Goal: Task Accomplishment & Management: Manage account settings

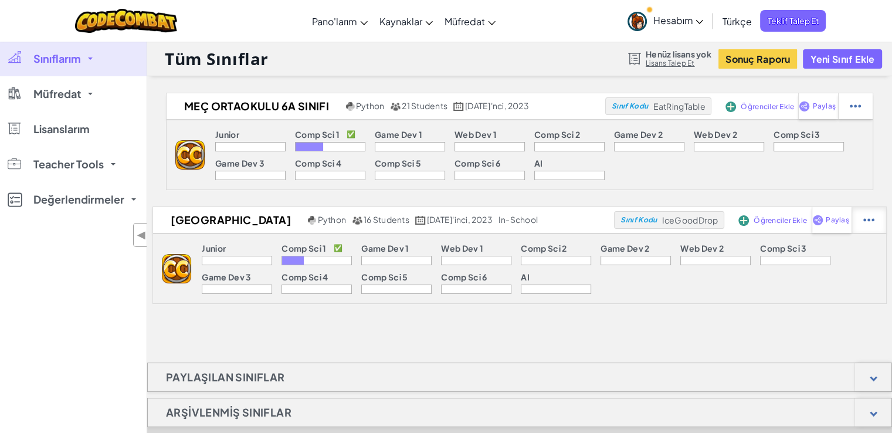
click at [851, 213] on div at bounding box center [868, 220] width 35 height 26
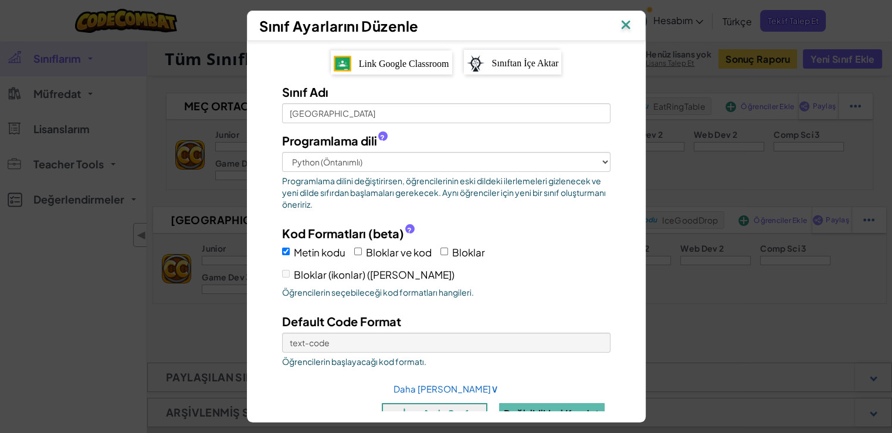
scroll to position [27, 0]
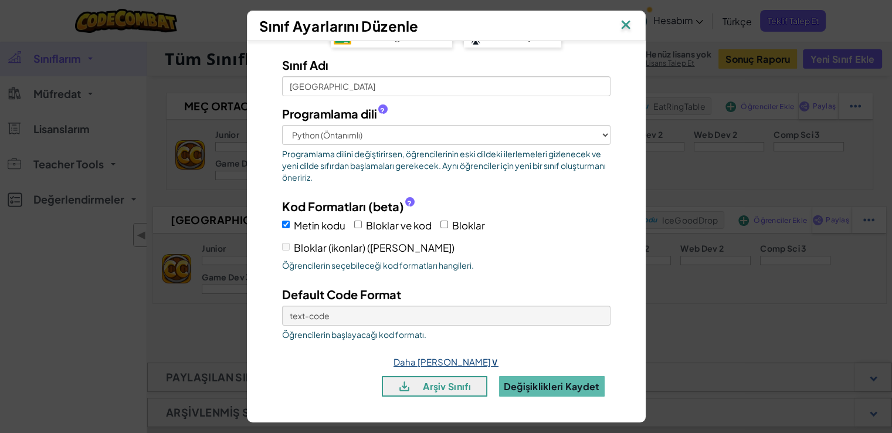
click at [448, 364] on link "Daha Fazla Seçenek ∨" at bounding box center [445, 361] width 105 height 11
select select "in-school"
select select
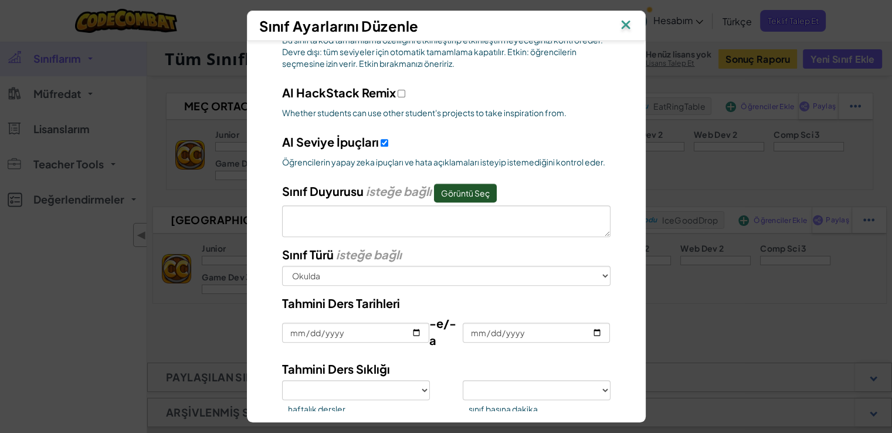
scroll to position [542, 0]
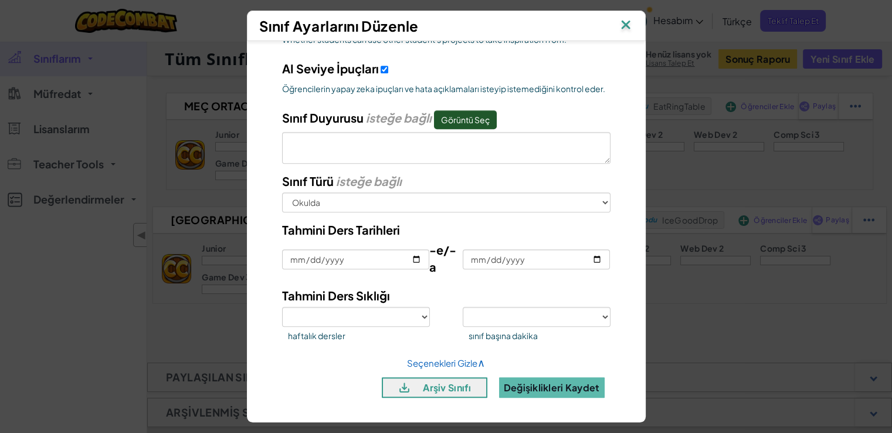
click at [626, 27] on img at bounding box center [625, 26] width 15 height 18
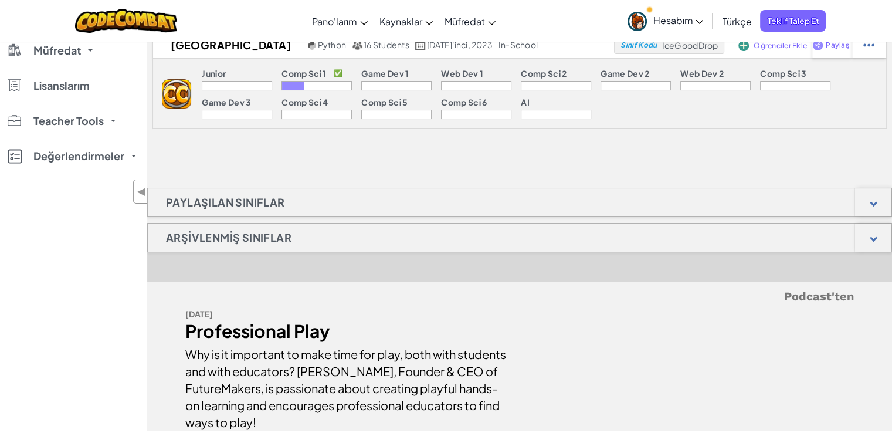
scroll to position [176, 0]
click at [282, 237] on h1 "Arşivlenmiş Sınıflar" at bounding box center [229, 236] width 162 height 29
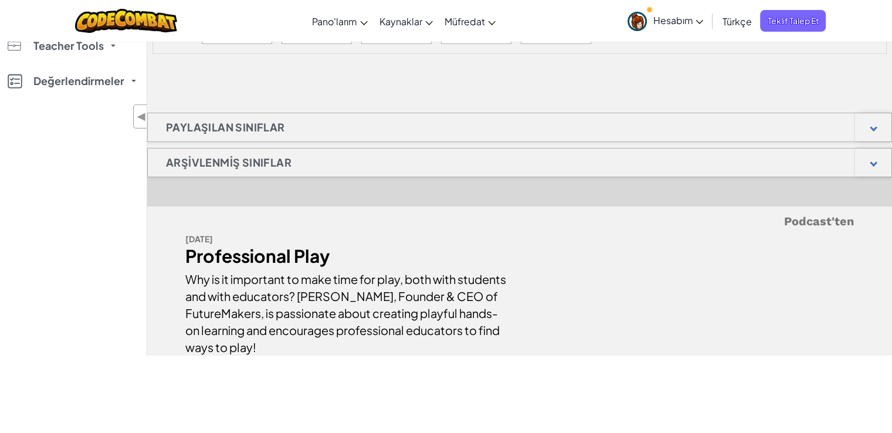
scroll to position [235, 0]
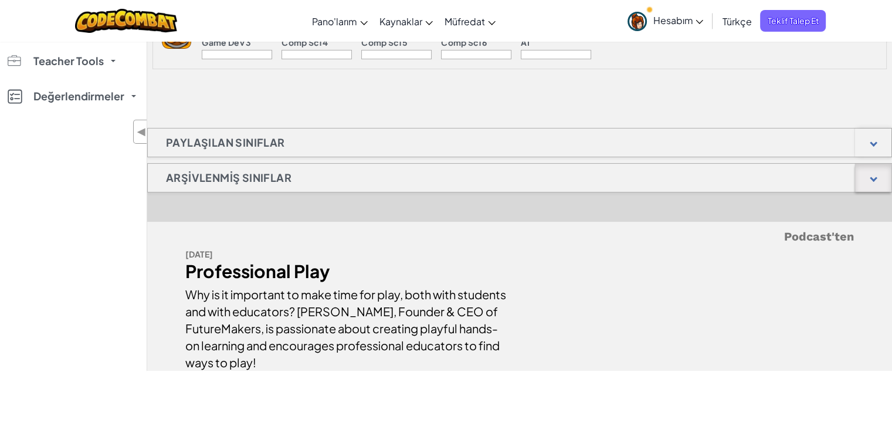
click at [872, 174] on div at bounding box center [873, 178] width 8 height 8
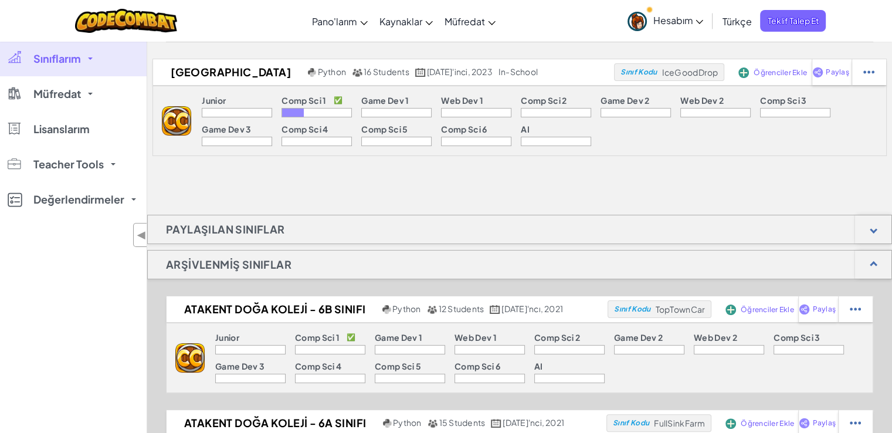
scroll to position [0, 0]
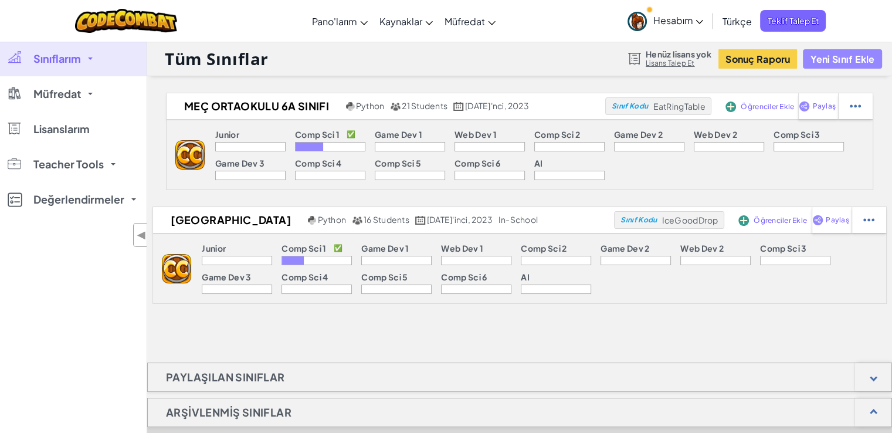
click at [851, 55] on button "Yeni Sınıf Ekle" at bounding box center [842, 58] width 79 height 19
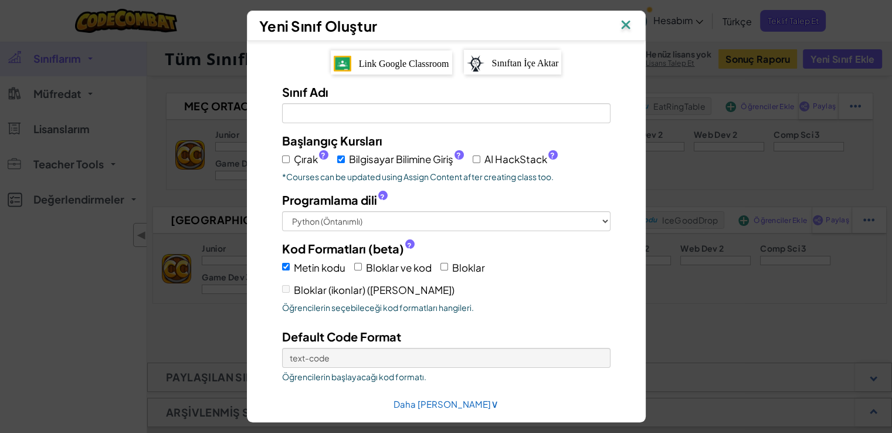
click at [632, 28] on img at bounding box center [625, 26] width 15 height 18
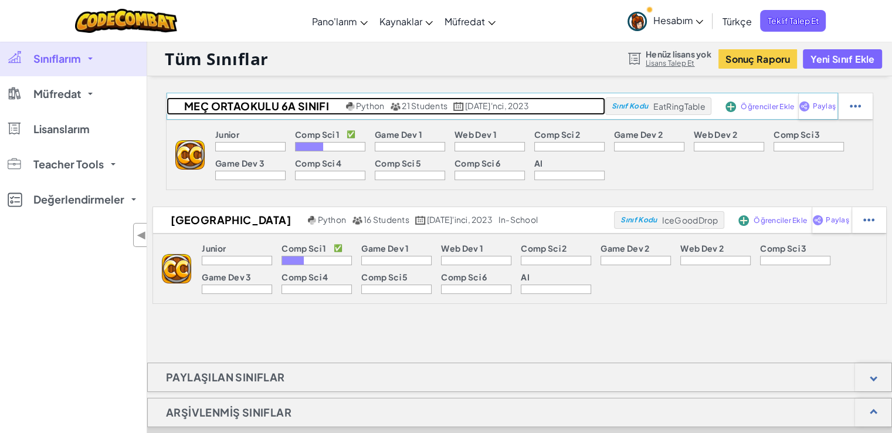
click at [323, 105] on h2 "MEÇ Ortaokulu 6A Sınıfı" at bounding box center [255, 106] width 176 height 18
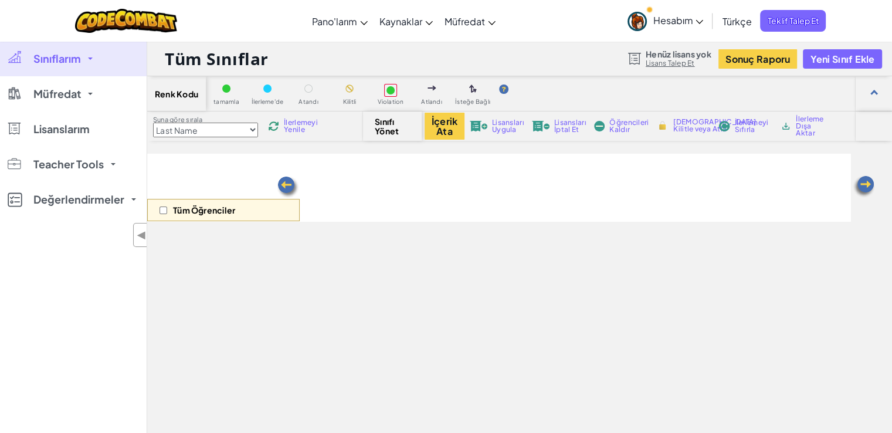
select select "560f1a9f22961295f9427742"
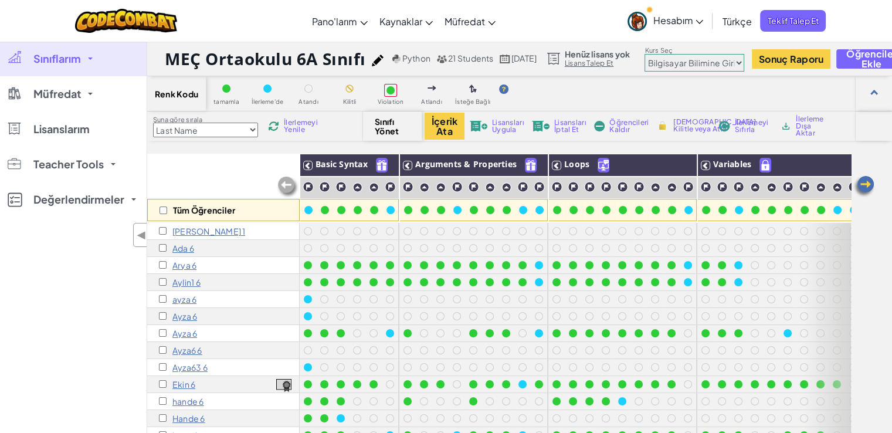
drag, startPoint x: 364, startPoint y: 60, endPoint x: 165, endPoint y: 66, distance: 199.4
click at [165, 66] on h1 "MEÇ Ortaokulu 6A Sınıfı" at bounding box center [265, 58] width 201 height 22
copy h1 "MEÇ Ortaokulu 6A Sınıfı"
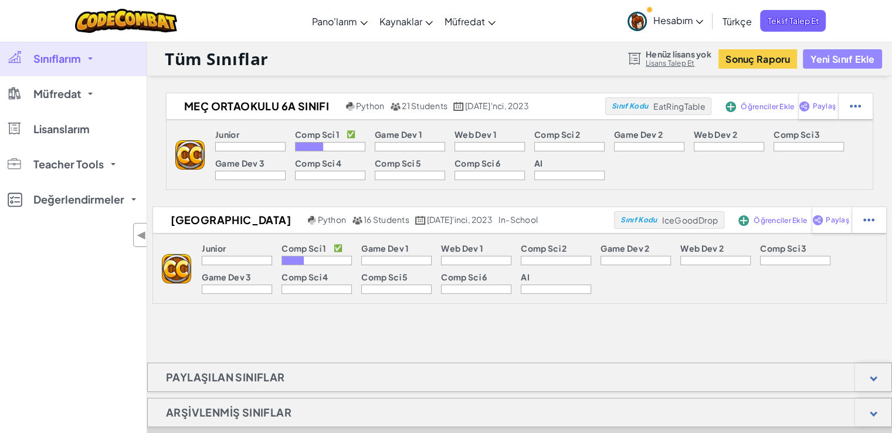
click at [841, 59] on button "Yeni Sınıf Ekle" at bounding box center [842, 58] width 79 height 19
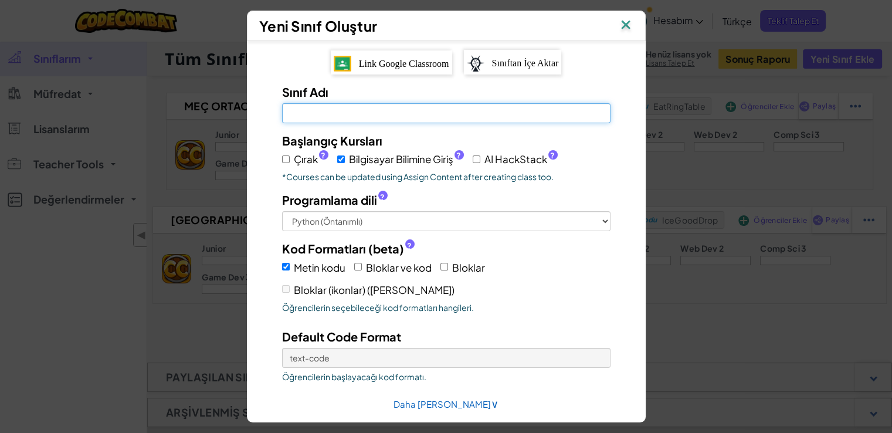
click at [399, 113] on input "Sınıf Adı [PERSON_NAME]" at bounding box center [446, 113] width 328 height 20
paste input "MEÇ Ortaokulu 6A Sınıfı"
click at [351, 113] on input "MEÇ Ortaokulu 6A Sınıfı" at bounding box center [446, 113] width 328 height 20
type input "MEÇ Ortaokulu 5B Sınıfı"
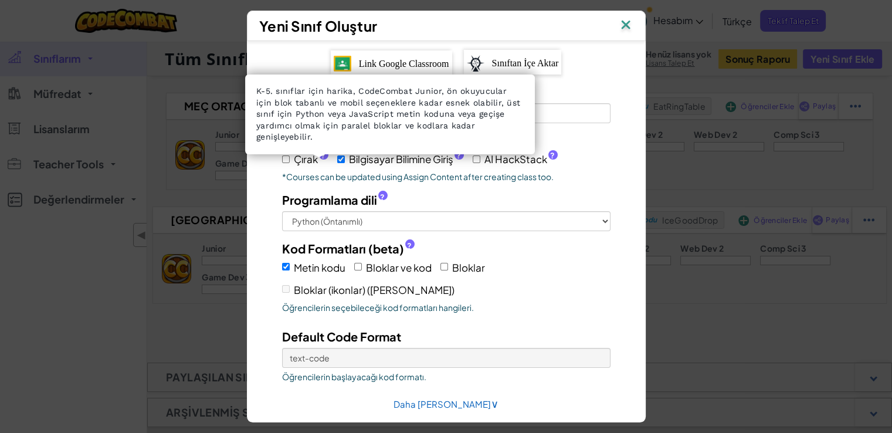
click at [321, 153] on span "?" at bounding box center [323, 155] width 5 height 9
click at [290, 155] on input "Çırak ?" at bounding box center [286, 159] width 8 height 8
checkbox input "true"
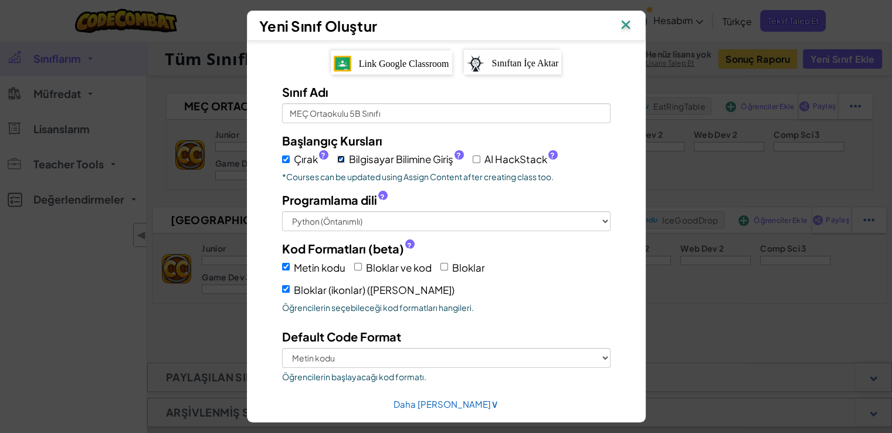
click at [337, 155] on input "Bilgisayar Bilimine Giriş ?" at bounding box center [341, 159] width 8 height 8
checkbox input "false"
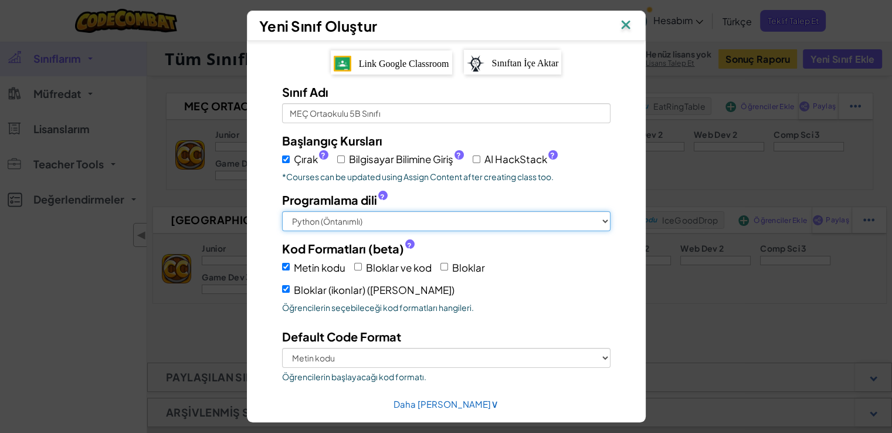
click at [351, 215] on select "Python (Öntanımlı) JavaScript C++ [GEOGRAPHIC_DATA] (Deneysel)" at bounding box center [446, 221] width 328 height 20
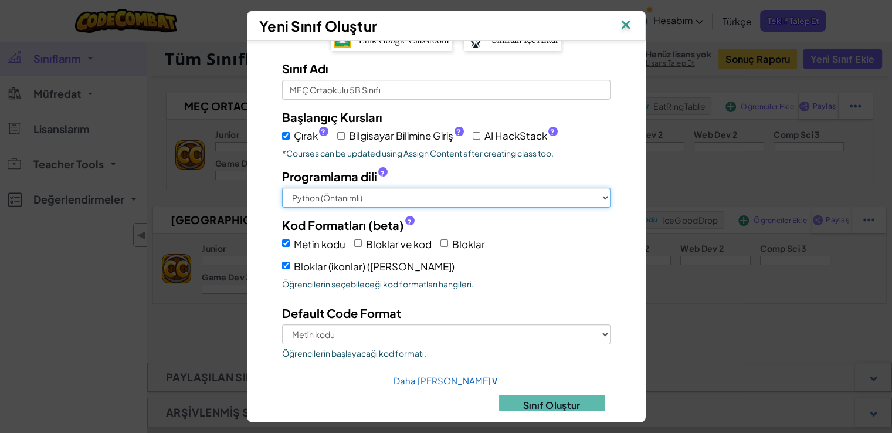
scroll to position [42, 0]
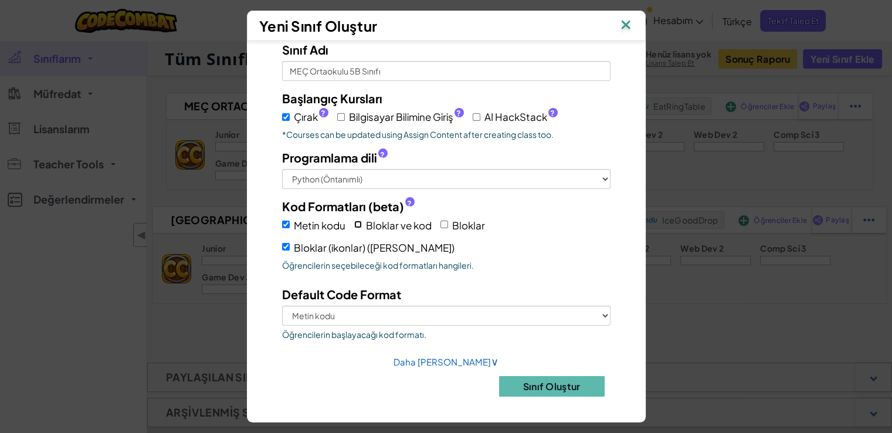
click at [354, 225] on input "Bloklar ve kod" at bounding box center [358, 224] width 8 height 8
checkbox input "true"
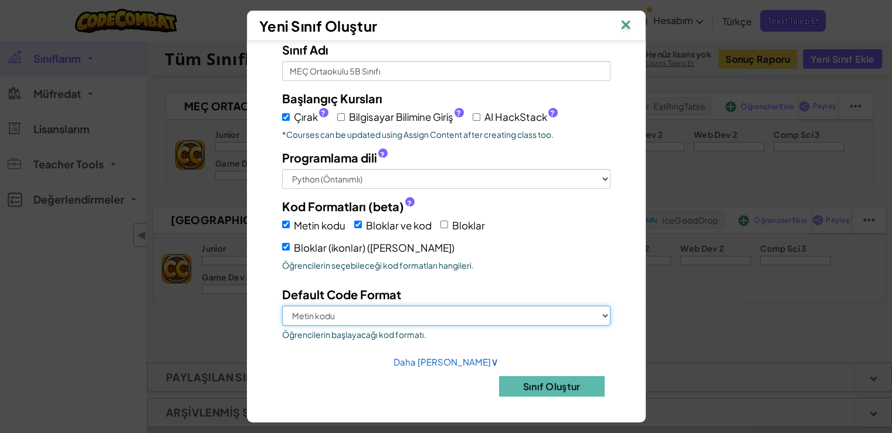
click at [373, 314] on select "Metin kodu Bloklar ve kod Bloklar (ikonlar) ([PERSON_NAME])" at bounding box center [446, 315] width 328 height 20
click at [373, 313] on select "Metin kodu Bloklar ve kod Bloklar (ikonlar) ([PERSON_NAME])" at bounding box center [446, 315] width 328 height 20
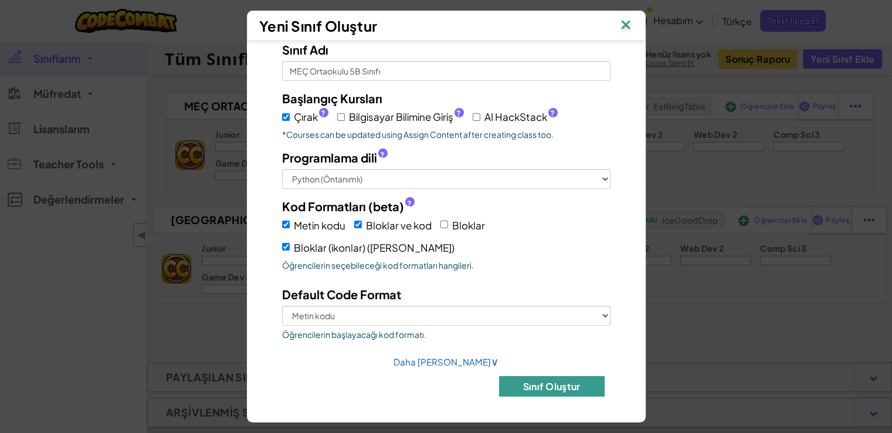
click at [532, 380] on button "Sınıf Oluştur" at bounding box center [552, 386] width 106 height 21
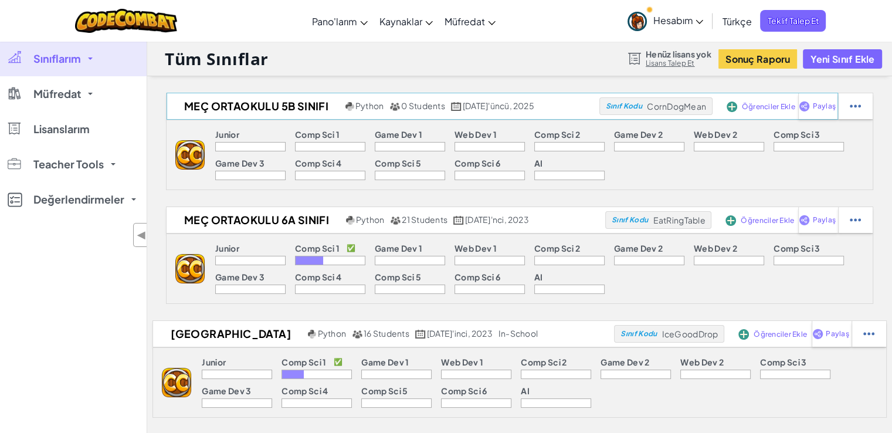
click at [762, 104] on span "Öğrenciler Ekle" at bounding box center [768, 106] width 53 height 7
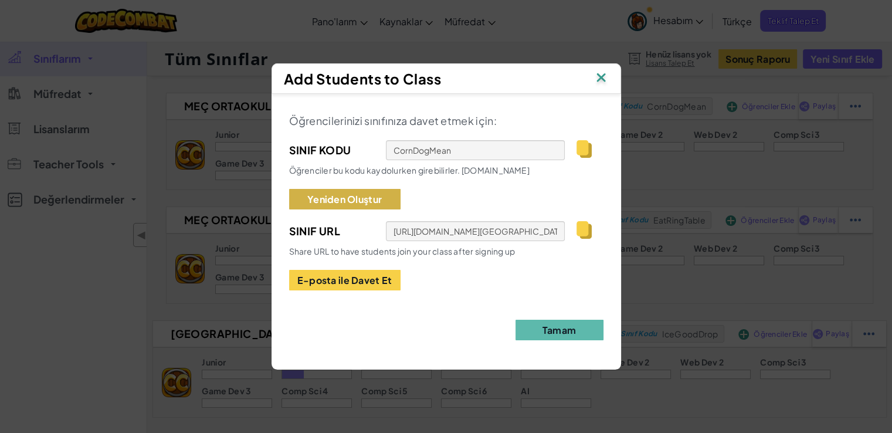
click at [361, 200] on button "Yeniden Oluştur" at bounding box center [344, 199] width 111 height 21
type input "WideBestStar"
type input "[URL][DOMAIN_NAME]"
click at [361, 199] on button "Yeniden Oluştur" at bounding box center [344, 199] width 111 height 21
type input "GreenPigPan"
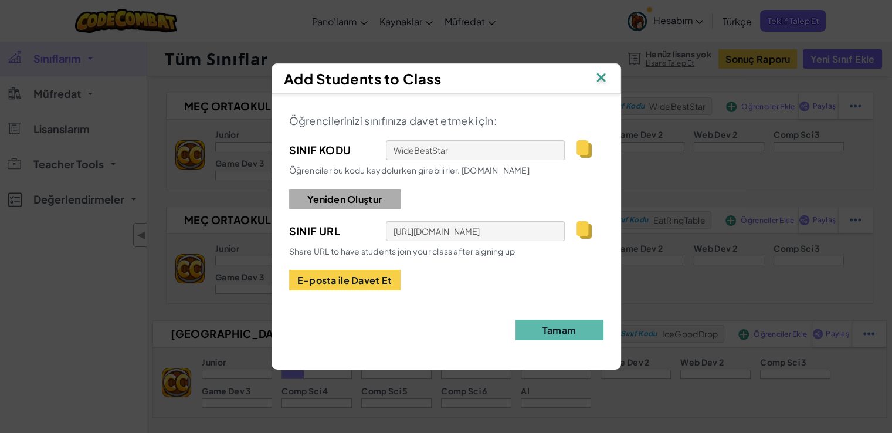
type input "[URL][DOMAIN_NAME]"
click at [361, 199] on button "Yeniden Oluştur" at bounding box center [344, 199] width 111 height 21
type input "LightMouthCake"
type input "[URL][DOMAIN_NAME]"
click at [361, 199] on button "Yeniden Oluştur" at bounding box center [344, 199] width 111 height 21
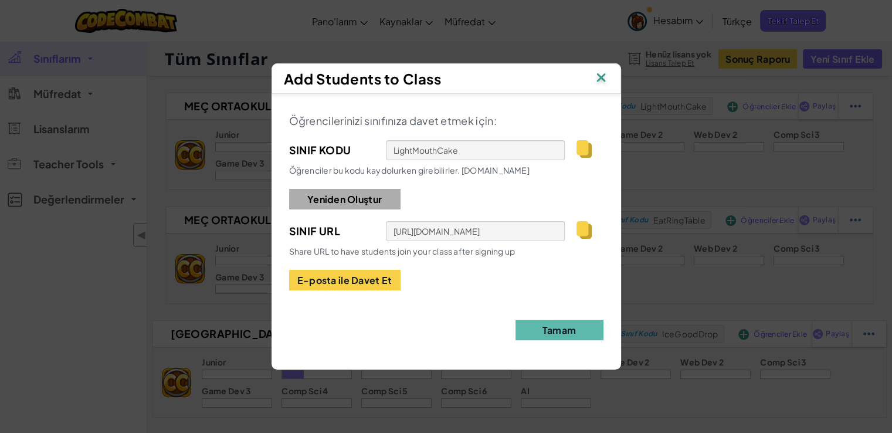
type input "PlaneBookPaper"
type input "[URL][DOMAIN_NAME]"
click at [582, 146] on img at bounding box center [583, 149] width 15 height 18
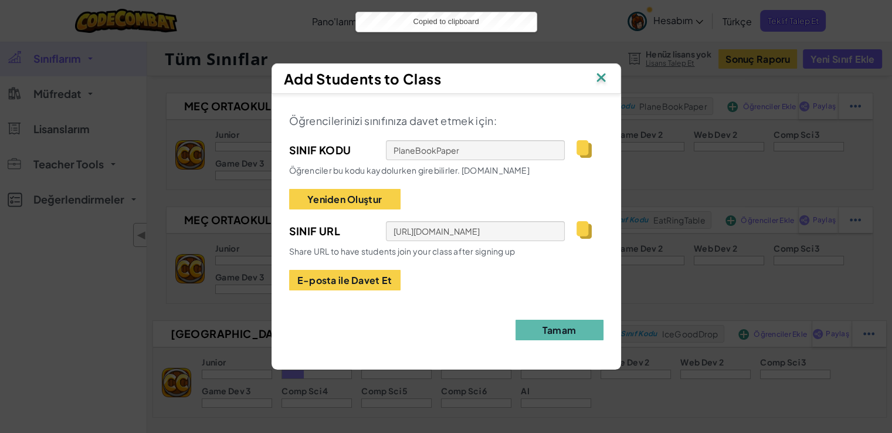
click at [597, 76] on img at bounding box center [600, 79] width 15 height 18
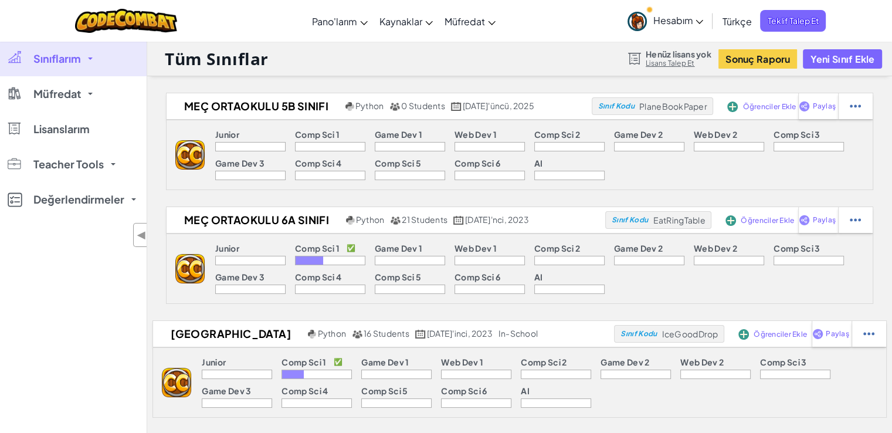
click at [694, 20] on span "Hesabım" at bounding box center [678, 20] width 50 height 12
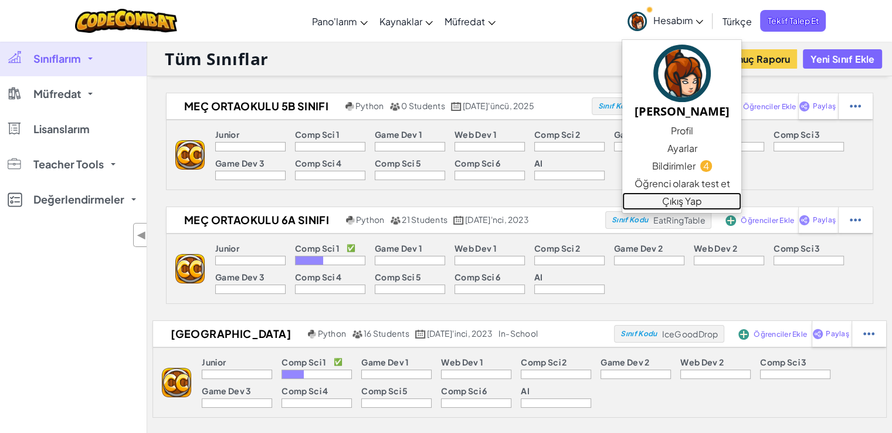
click at [670, 205] on link "Çıkış Yap" at bounding box center [681, 201] width 119 height 18
